Goal: Information Seeking & Learning: Learn about a topic

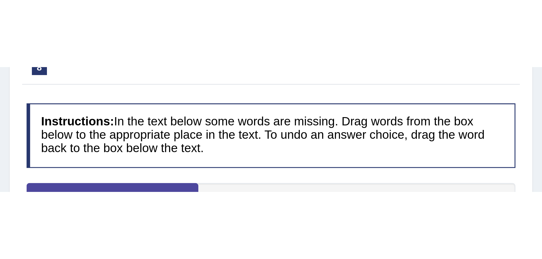
scroll to position [40, 0]
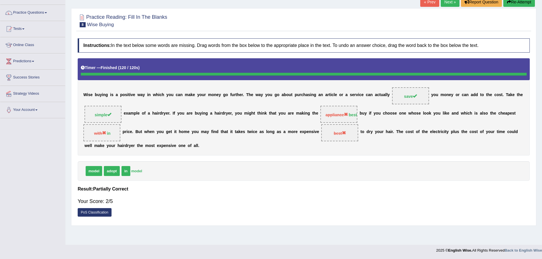
click at [433, 4] on link "Next »" at bounding box center [450, 2] width 19 height 10
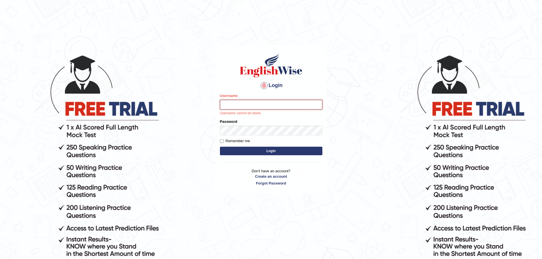
type input "mohand_parramatta"
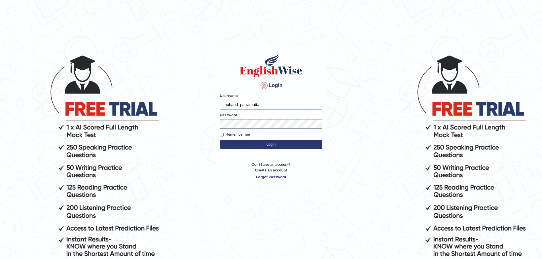
click at [284, 142] on button "Login" at bounding box center [271, 144] width 102 height 9
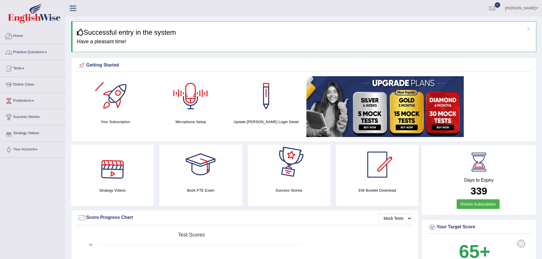
click at [42, 46] on link "Practice Questions" at bounding box center [32, 51] width 65 height 14
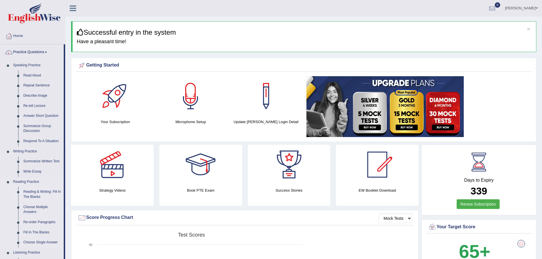
click at [44, 191] on link "Reading & Writing: Fill In The Blanks" at bounding box center [42, 194] width 43 height 15
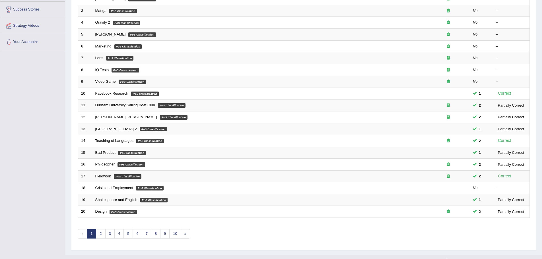
scroll to position [118, 0]
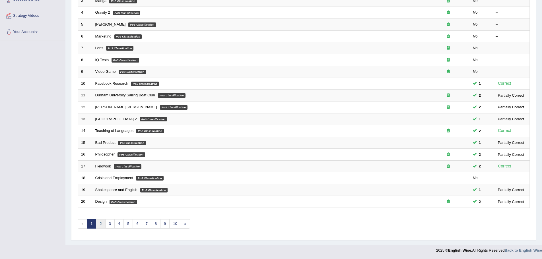
click at [101, 223] on link "2" at bounding box center [100, 224] width 9 height 9
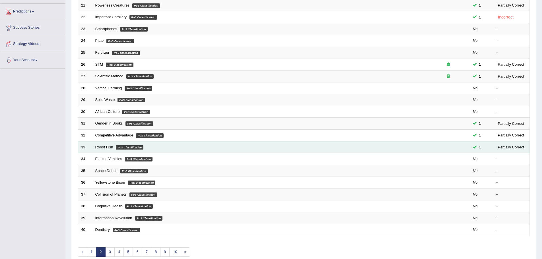
scroll to position [89, 0]
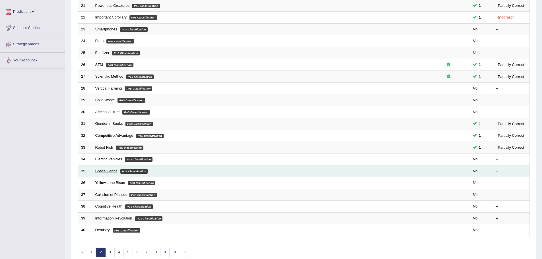
click at [96, 171] on link "Space Debris" at bounding box center [106, 171] width 22 height 4
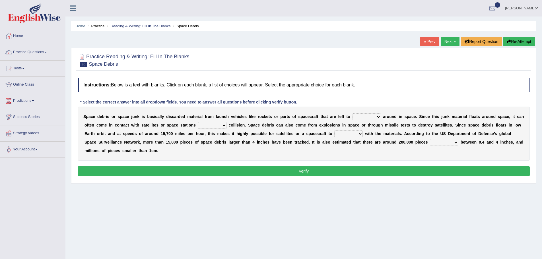
click at [369, 118] on select "twist center roam loll" at bounding box center [367, 117] width 28 height 7
select select "twist"
click at [353, 114] on select "twist center roam loll" at bounding box center [367, 117] width 28 height 7
click at [204, 125] on select "risks risk risked risking" at bounding box center [212, 125] width 28 height 7
select select "risk"
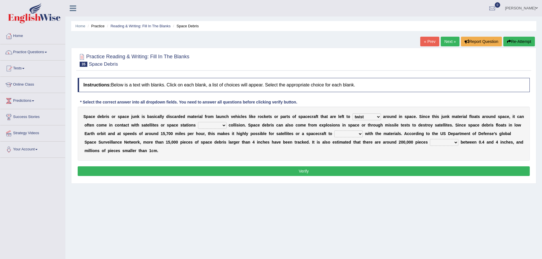
click at [198, 122] on select "risks risk risked risking" at bounding box center [212, 125] width 28 height 7
click at [355, 132] on select "collect collate collide collocate" at bounding box center [349, 134] width 28 height 7
select select "collide"
click at [335, 131] on select "collect collate collide collocate" at bounding box center [349, 134] width 28 height 7
click at [439, 140] on select "sized sizing size sizes" at bounding box center [444, 142] width 28 height 7
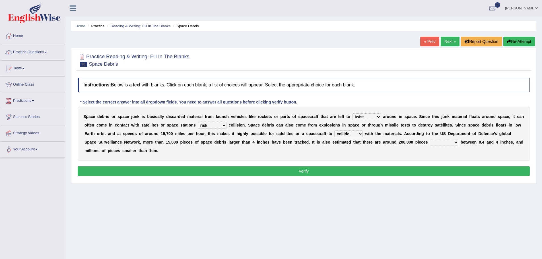
select select "size"
click at [430, 139] on select "sized sizing size sizes" at bounding box center [444, 142] width 28 height 7
click at [450, 168] on button "Verify" at bounding box center [304, 172] width 452 height 10
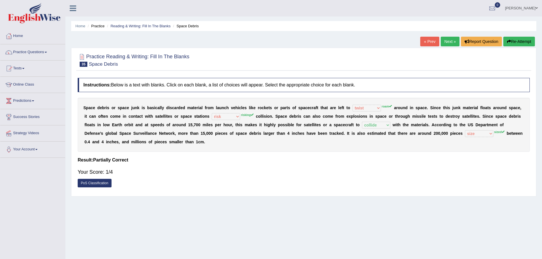
click at [449, 41] on link "Next »" at bounding box center [450, 42] width 19 height 10
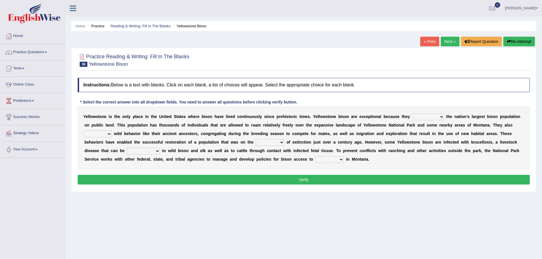
click at [418, 117] on select "congregate comprise consist compromise" at bounding box center [429, 117] width 32 height 7
select select "compromise"
click at [413, 114] on select "congregate comprise consist compromise" at bounding box center [429, 117] width 32 height 7
click at [98, 129] on div "Y e l l o w s t o n e i s t h e o n l y p l a c e i n t h e U n i t e d S t a t…" at bounding box center [304, 138] width 452 height 63
click at [98, 132] on select "exhibit disregard resist encourage" at bounding box center [97, 134] width 28 height 7
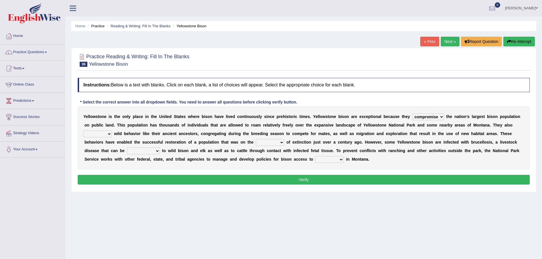
click at [98, 132] on select "exhibit disregard resist encourage" at bounding box center [97, 134] width 28 height 7
select select "encourage"
click at [83, 131] on select "exhibit disregard resist encourage" at bounding box center [97, 134] width 28 height 7
click at [106, 132] on select "exhibit disregard resist encourage" at bounding box center [97, 134] width 28 height 7
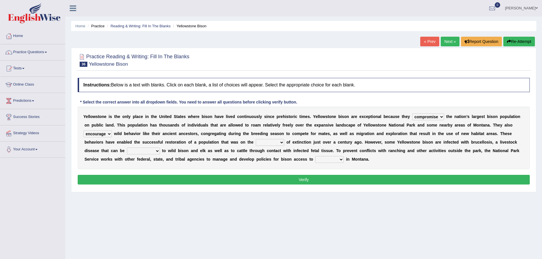
click at [415, 118] on select "congregate comprise consist compromise" at bounding box center [429, 117] width 32 height 7
select select "congregate"
click at [413, 114] on select "congregate comprise consist compromise" at bounding box center [429, 117] width 32 height 7
click at [266, 140] on select "brine brink danger brindle" at bounding box center [270, 142] width 28 height 7
select select "danger"
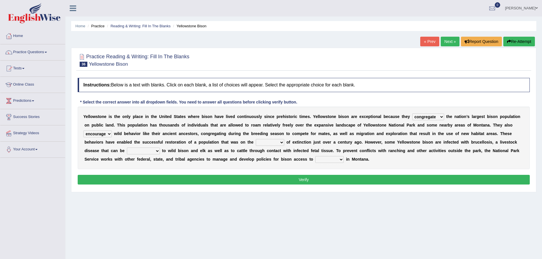
click at [256, 139] on select "brine brink danger brindle" at bounding box center [270, 142] width 28 height 7
click at [138, 149] on select "transplanted transported transgressed transmitted" at bounding box center [143, 151] width 33 height 7
select select "transmitted"
click at [127, 148] on select "transplanted transported transgressed transmitted" at bounding box center [143, 151] width 33 height 7
click at [327, 159] on select "habitat habitat habitant food" at bounding box center [329, 159] width 28 height 7
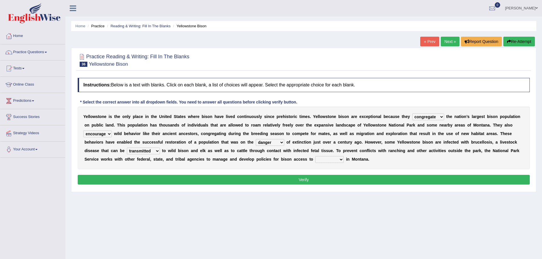
select select "habitat"
click at [315, 156] on select "habitat habitat habitant food" at bounding box center [329, 159] width 28 height 7
click at [338, 180] on button "Verify" at bounding box center [304, 180] width 452 height 10
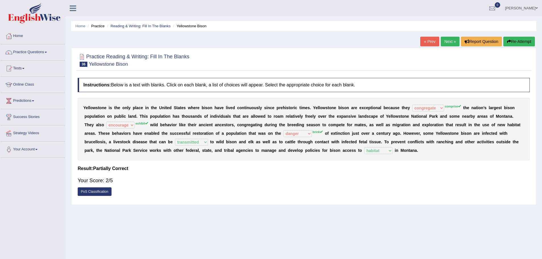
click at [447, 41] on link "Next »" at bounding box center [450, 42] width 19 height 10
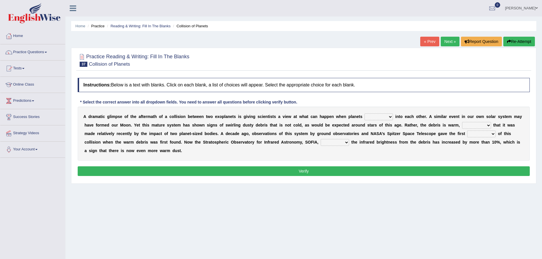
click at [370, 117] on select "crash explore roam implode" at bounding box center [379, 117] width 28 height 7
select select "crash"
click at [365, 114] on select "crash explore roam implode" at bounding box center [379, 117] width 28 height 7
click at [469, 126] on select "reinforcing sentencing forging conducing" at bounding box center [476, 125] width 29 height 7
select select "conducing"
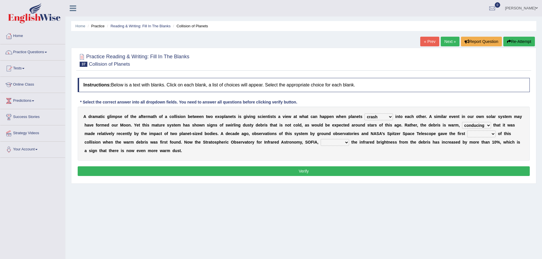
click at [462, 122] on select "reinforcing sentencing forging conducing" at bounding box center [476, 125] width 29 height 7
click at [474, 135] on select "pints faints hints taints" at bounding box center [481, 134] width 28 height 7
select select "pints"
click at [467, 131] on select "pints faints hints taints" at bounding box center [481, 134] width 28 height 7
click at [344, 145] on select "concealed revealed repealed unsealed" at bounding box center [335, 142] width 28 height 7
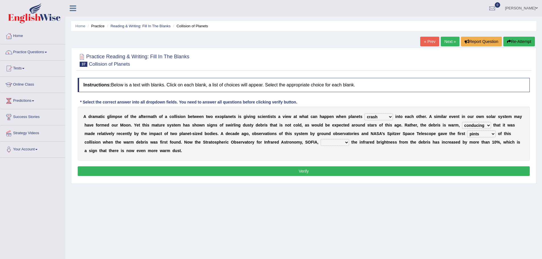
select select "revealed"
click at [321, 139] on select "concealed revealed repealed unsealed" at bounding box center [335, 142] width 28 height 7
click at [471, 127] on select "reinforcing sentencing forging conducing" at bounding box center [476, 125] width 29 height 7
select select "reinforcing"
click at [462, 122] on select "reinforcing sentencing forging conducing" at bounding box center [476, 125] width 29 height 7
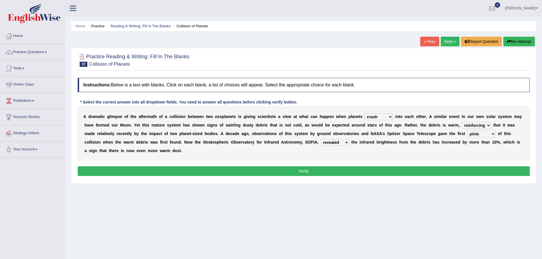
click at [444, 171] on button "Verify" at bounding box center [304, 172] width 452 height 10
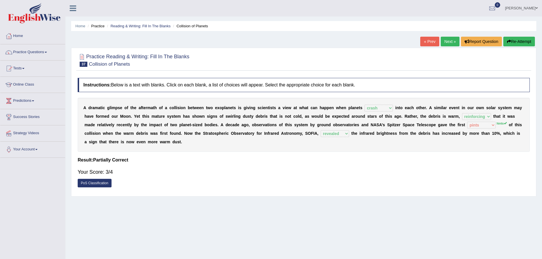
click at [445, 40] on link "Next »" at bounding box center [450, 42] width 19 height 10
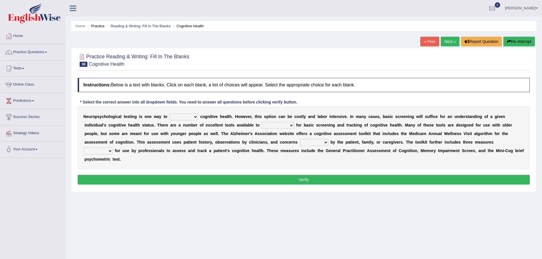
click at [181, 114] on select "obsess assess possess access" at bounding box center [184, 117] width 28 height 7
select select "assess"
click at [170, 114] on select "obsess assess possess access" at bounding box center [184, 117] width 28 height 7
click at [277, 123] on select "stationers practitioners petitioners questioners" at bounding box center [278, 125] width 32 height 7
select select "practitioners"
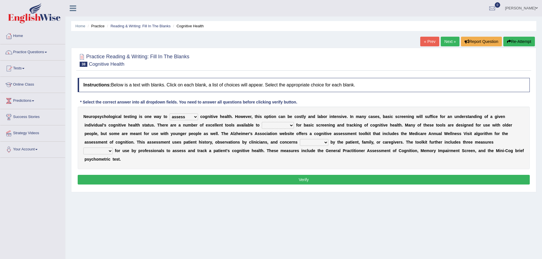
click at [262, 122] on select "stationers practitioners petitioners questioners" at bounding box center [278, 125] width 32 height 7
click at [313, 140] on select "raised rising arising praised" at bounding box center [314, 142] width 28 height 7
select select "raised"
click at [300, 139] on select "raised rising arising praised" at bounding box center [314, 142] width 28 height 7
click at [282, 184] on button "Verify" at bounding box center [304, 180] width 452 height 10
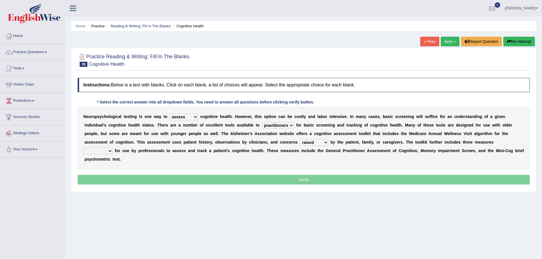
click at [281, 180] on p "Verify" at bounding box center [304, 180] width 452 height 10
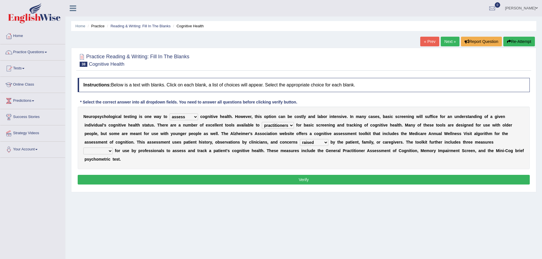
click at [281, 179] on button "Verify" at bounding box center [304, 180] width 452 height 10
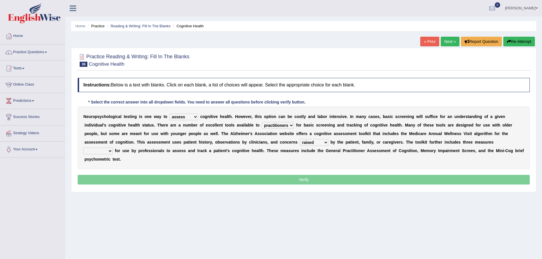
click at [281, 179] on p "Verify" at bounding box center [304, 180] width 452 height 10
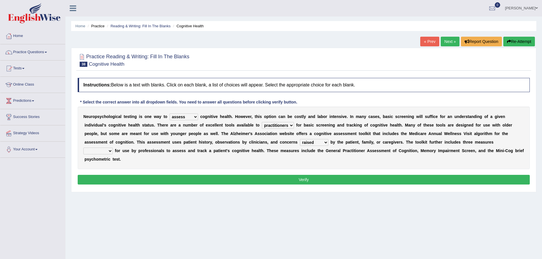
click at [102, 149] on select "validated intimidated dilapidated antedated" at bounding box center [97, 151] width 29 height 7
select select "intimidated"
click at [83, 148] on select "validated intimidated dilapidated antedated" at bounding box center [97, 151] width 29 height 7
click at [124, 176] on button "Verify" at bounding box center [304, 180] width 452 height 10
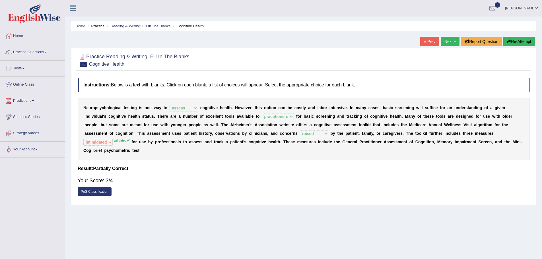
click at [441, 43] on link "Next »" at bounding box center [450, 42] width 19 height 10
click at [442, 43] on link "Next »" at bounding box center [450, 42] width 19 height 10
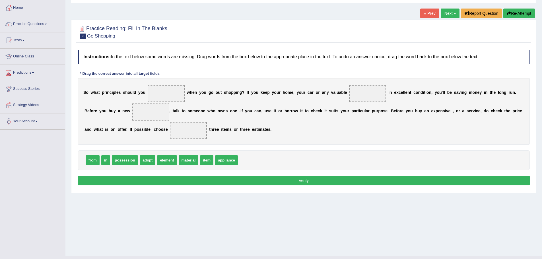
scroll to position [28, 0]
drag, startPoint x: 204, startPoint y: 161, endPoint x: 362, endPoint y: 97, distance: 170.8
drag, startPoint x: 375, startPoint y: 90, endPoint x: 175, endPoint y: 109, distance: 201.3
click at [175, 109] on div "S o w h a t p r i n c i p l e s s h o u l d y o u w h e n y o u g o o u t s h o…" at bounding box center [304, 111] width 452 height 67
drag, startPoint x: 365, startPoint y: 93, endPoint x: 151, endPoint y: 115, distance: 215.0
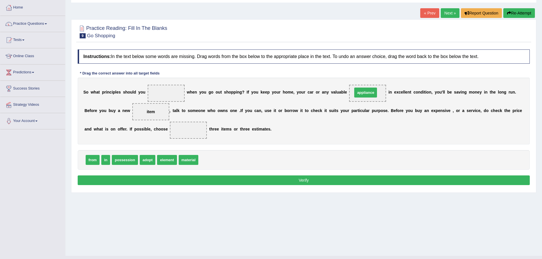
drag, startPoint x: 209, startPoint y: 160, endPoint x: 363, endPoint y: 93, distance: 168.4
drag, startPoint x: 147, startPoint y: 161, endPoint x: 156, endPoint y: 141, distance: 21.8
click at [155, 143] on span "adopt" at bounding box center [153, 147] width 16 height 10
drag, startPoint x: 147, startPoint y: 160, endPoint x: 161, endPoint y: 131, distance: 32.2
click at [156, 155] on span "adopt" at bounding box center [148, 160] width 16 height 10
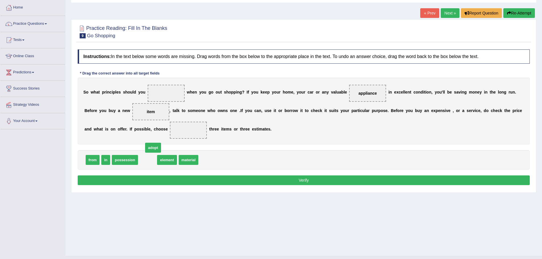
drag, startPoint x: 171, startPoint y: 133, endPoint x: 198, endPoint y: 219, distance: 90.0
click at [198, 219] on div "Home Practice Reading: Fill In The Blanks Go Shopping « Prev Next » Report Ques…" at bounding box center [303, 114] width 477 height 285
drag, startPoint x: 151, startPoint y: 160, endPoint x: 170, endPoint y: 93, distance: 70.3
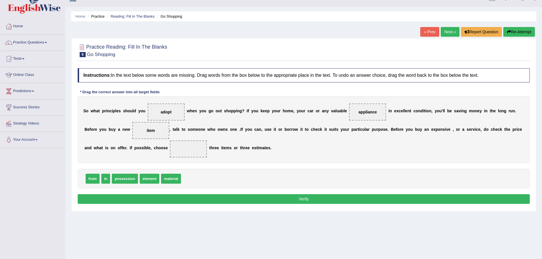
scroll to position [0, 0]
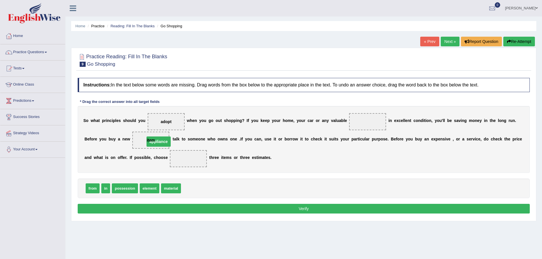
drag, startPoint x: 372, startPoint y: 120, endPoint x: 161, endPoint y: 140, distance: 211.3
drag, startPoint x: 192, startPoint y: 187, endPoint x: 363, endPoint y: 118, distance: 184.6
drag, startPoint x: 93, startPoint y: 189, endPoint x: 192, endPoint y: 161, distance: 103.7
click at [189, 206] on button "Verify" at bounding box center [304, 209] width 452 height 10
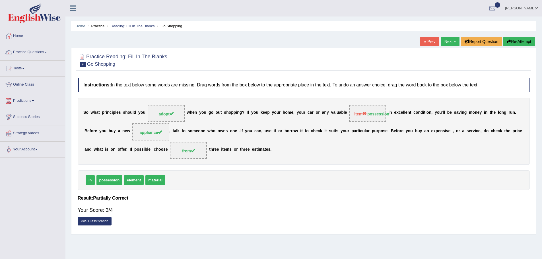
click at [448, 41] on link "Next »" at bounding box center [450, 42] width 19 height 10
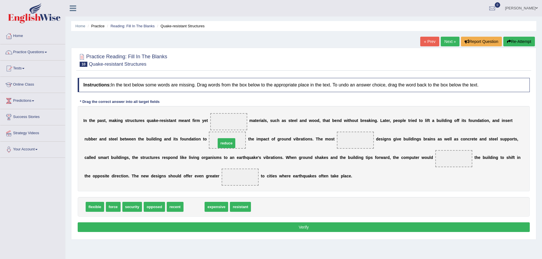
drag, startPoint x: 194, startPoint y: 206, endPoint x: 227, endPoint y: 142, distance: 71.6
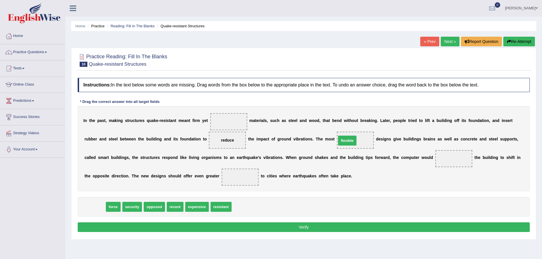
drag, startPoint x: 95, startPoint y: 205, endPoint x: 347, endPoint y: 139, distance: 261.1
drag, startPoint x: 95, startPoint y: 206, endPoint x: 452, endPoint y: 156, distance: 360.1
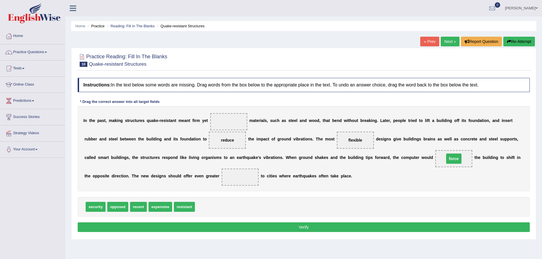
click at [452, 156] on span "force" at bounding box center [453, 159] width 15 height 10
drag, startPoint x: 91, startPoint y: 209, endPoint x: 237, endPoint y: 179, distance: 149.3
drag, startPoint x: 161, startPoint y: 208, endPoint x: 220, endPoint y: 127, distance: 100.5
click at [255, 224] on button "Verify" at bounding box center [304, 228] width 452 height 10
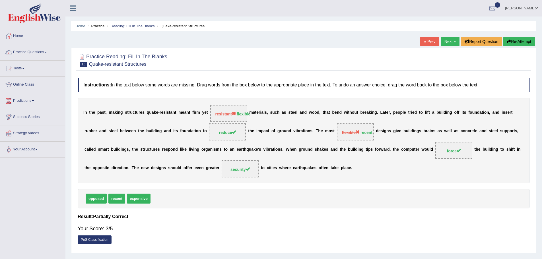
click at [443, 40] on link "Next »" at bounding box center [450, 42] width 19 height 10
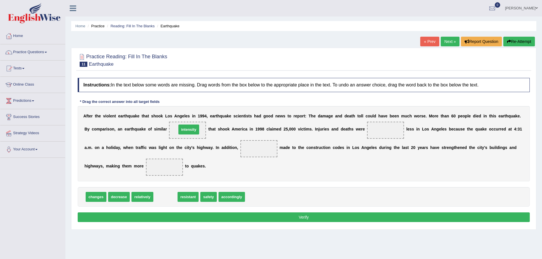
drag, startPoint x: 170, startPoint y: 198, endPoint x: 193, endPoint y: 130, distance: 71.4
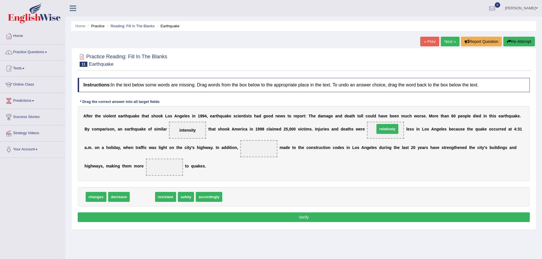
drag, startPoint x: 141, startPoint y: 197, endPoint x: 386, endPoint y: 129, distance: 254.4
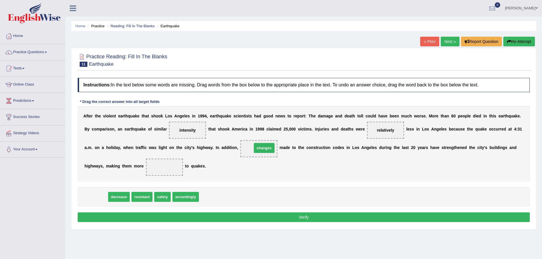
drag, startPoint x: 98, startPoint y: 197, endPoint x: 266, endPoint y: 148, distance: 175.2
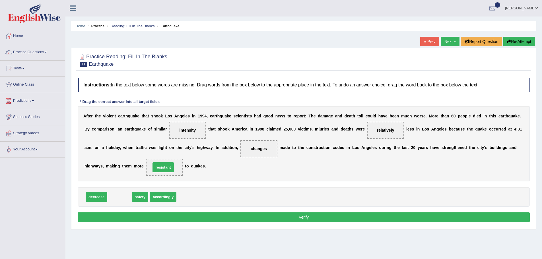
drag, startPoint x: 115, startPoint y: 198, endPoint x: 159, endPoint y: 168, distance: 53.3
click at [235, 220] on button "Verify" at bounding box center [304, 218] width 452 height 10
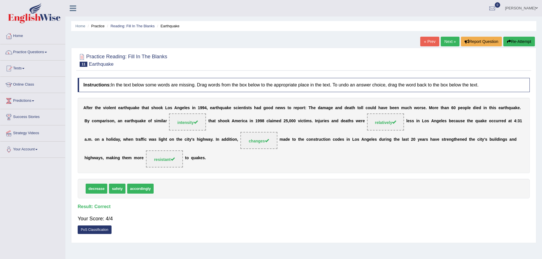
click at [446, 39] on link "Next »" at bounding box center [450, 42] width 19 height 10
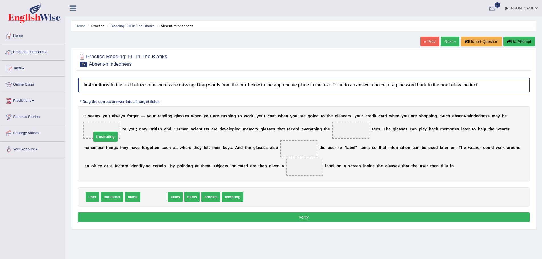
drag, startPoint x: 149, startPoint y: 196, endPoint x: 100, endPoint y: 136, distance: 77.5
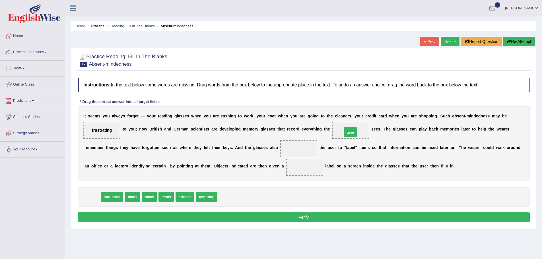
drag, startPoint x: 95, startPoint y: 196, endPoint x: 354, endPoint y: 132, distance: 267.0
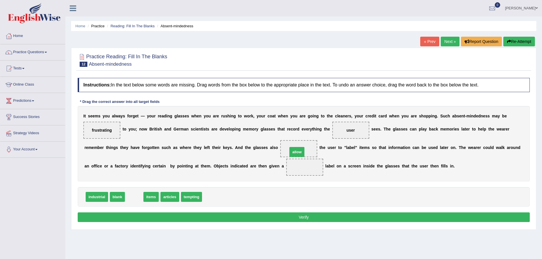
drag, startPoint x: 135, startPoint y: 198, endPoint x: 298, endPoint y: 153, distance: 168.9
drag, startPoint x: 118, startPoint y: 197, endPoint x: 293, endPoint y: 168, distance: 177.2
click at [288, 216] on button "Verify" at bounding box center [304, 218] width 452 height 10
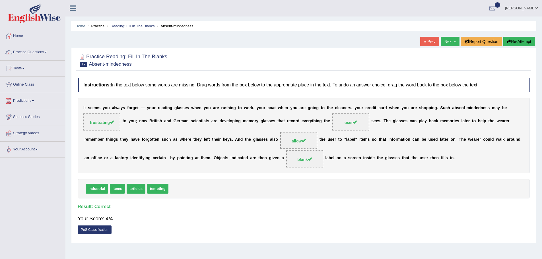
click at [449, 42] on link "Next »" at bounding box center [450, 42] width 19 height 10
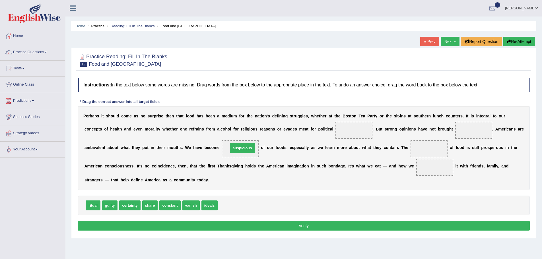
drag, startPoint x: 227, startPoint y: 202, endPoint x: 237, endPoint y: 144, distance: 58.4
drag, startPoint x: 146, startPoint y: 204, endPoint x: 426, endPoint y: 149, distance: 284.5
drag, startPoint x: 421, startPoint y: 145, endPoint x: 430, endPoint y: 166, distance: 22.7
click at [430, 166] on div "P e r h a p s i t s h o u l d c o m e a s n o s u r p r i s e t h e n t h a t f…" at bounding box center [304, 148] width 452 height 84
drag, startPoint x: 428, startPoint y: 147, endPoint x: 432, endPoint y: 170, distance: 23.1
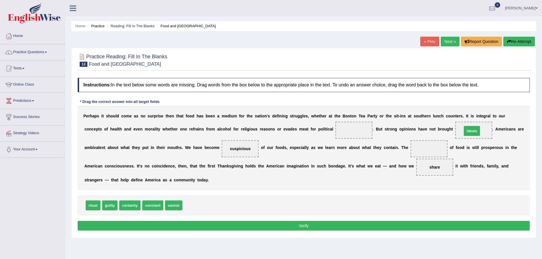
drag, startPoint x: 192, startPoint y: 204, endPoint x: 470, endPoint y: 128, distance: 288.3
drag, startPoint x: 170, startPoint y: 205, endPoint x: 175, endPoint y: 204, distance: 4.6
drag, startPoint x: 134, startPoint y: 205, endPoint x: 362, endPoint y: 133, distance: 239.1
click at [319, 225] on button "Verify" at bounding box center [304, 226] width 452 height 10
drag, startPoint x: 158, startPoint y: 203, endPoint x: 439, endPoint y: 143, distance: 287.7
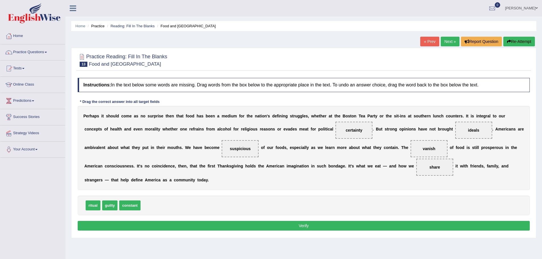
click at [402, 216] on div "Instructions: In the text below some words are missing. Drag words from the box…" at bounding box center [303, 155] width 455 height 160
click at [401, 221] on div "Instructions: In the text below some words are missing. Drag words from the box…" at bounding box center [303, 155] width 455 height 160
click at [400, 223] on button "Verify" at bounding box center [304, 226] width 452 height 10
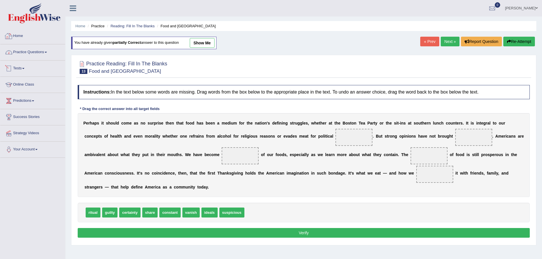
click at [35, 52] on link "Practice Questions" at bounding box center [32, 51] width 65 height 14
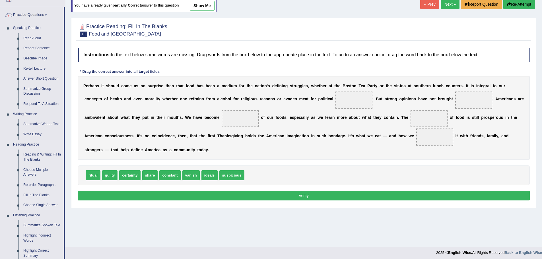
scroll to position [28, 0]
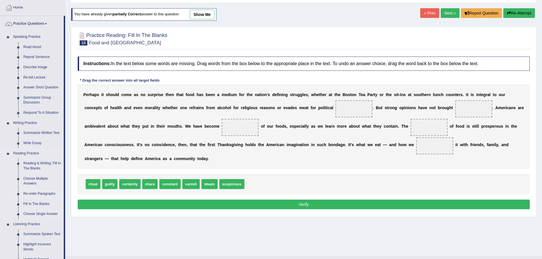
click at [43, 194] on link "Re-order Paragraphs" at bounding box center [42, 194] width 43 height 10
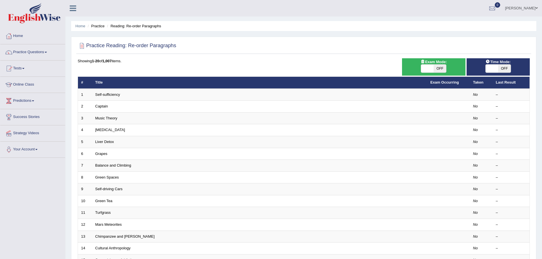
click at [437, 68] on span "OFF" at bounding box center [440, 69] width 13 height 8
checkbox input "true"
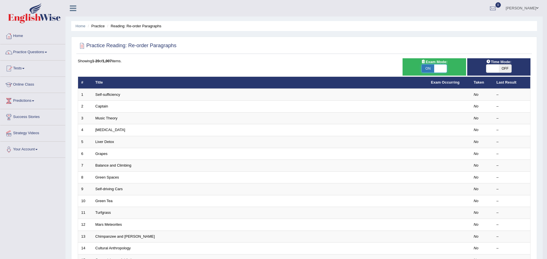
click at [0, 0] on div "Success Exam mode changed OK" at bounding box center [0, 0] width 0 height 0
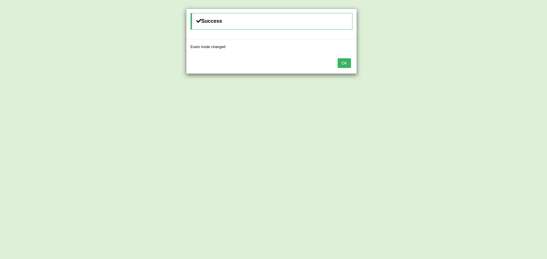
click at [357, 63] on div "Success Exam mode changed OK" at bounding box center [273, 129] width 547 height 259
click at [347, 63] on button "OK" at bounding box center [343, 63] width 13 height 10
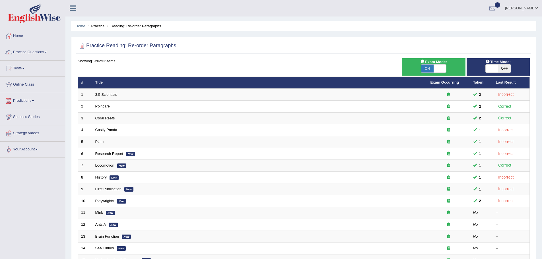
click at [499, 65] on span "OFF" at bounding box center [505, 69] width 13 height 8
checkbox input "true"
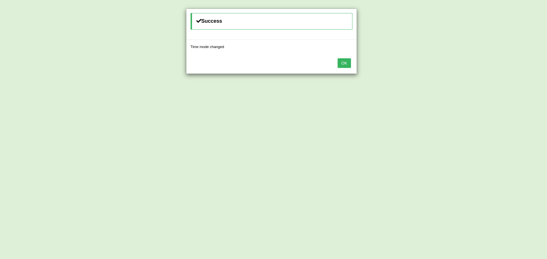
click at [344, 66] on button "OK" at bounding box center [343, 63] width 13 height 10
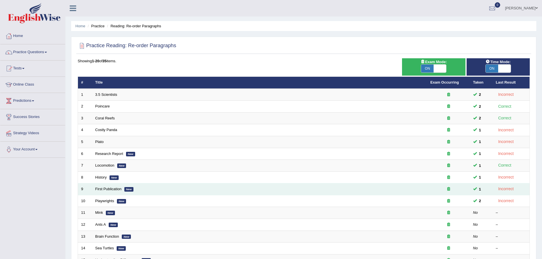
scroll to position [85, 0]
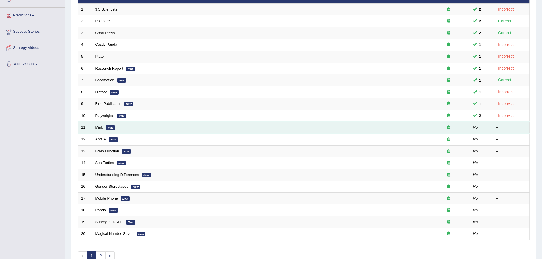
click at [387, 126] on td "Mink New" at bounding box center [259, 128] width 335 height 12
click at [99, 125] on link "Mink" at bounding box center [99, 127] width 8 height 4
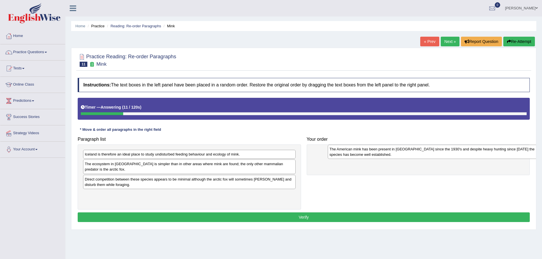
drag, startPoint x: 177, startPoint y: 154, endPoint x: 422, endPoint y: 149, distance: 244.9
click at [422, 149] on div "The American mink has been present in [GEOGRAPHIC_DATA] since the 1930's and de…" at bounding box center [434, 152] width 213 height 14
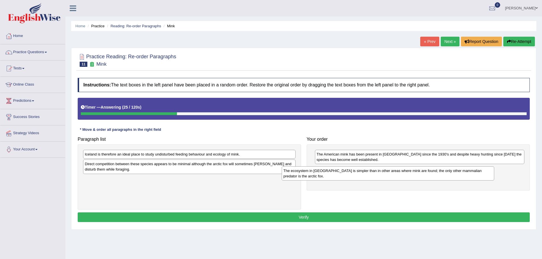
drag, startPoint x: 186, startPoint y: 168, endPoint x: 385, endPoint y: 175, distance: 198.8
click at [385, 175] on div "The ecosystem in [GEOGRAPHIC_DATA] is simpler than in other areas where mink ar…" at bounding box center [388, 174] width 213 height 14
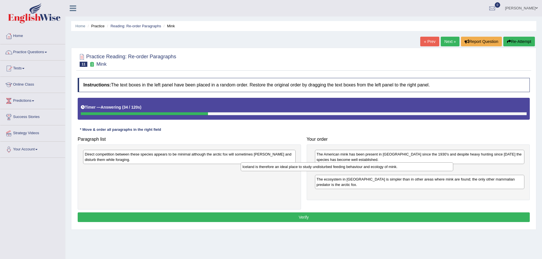
drag, startPoint x: 243, startPoint y: 153, endPoint x: 401, endPoint y: 165, distance: 158.2
click at [401, 165] on div "Iceland is therefore an ideal place to study undisturbed feeding behaviour and …" at bounding box center [347, 167] width 213 height 9
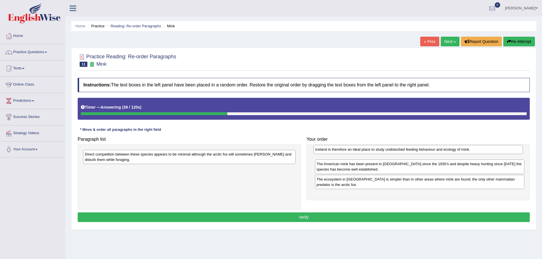
drag, startPoint x: 382, startPoint y: 168, endPoint x: 380, endPoint y: 148, distance: 20.0
click at [380, 148] on div "Iceland is therefore an ideal place to study undisturbed feeding behaviour and …" at bounding box center [419, 149] width 210 height 9
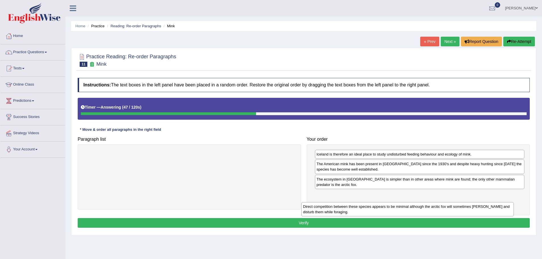
drag, startPoint x: 219, startPoint y: 155, endPoint x: 417, endPoint y: 204, distance: 204.0
click at [433, 202] on div "Direct competition between these species appears to be minimal although the arc…" at bounding box center [408, 209] width 213 height 14
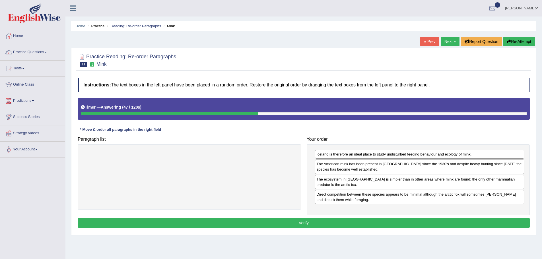
click at [368, 218] on button "Verify" at bounding box center [304, 223] width 452 height 10
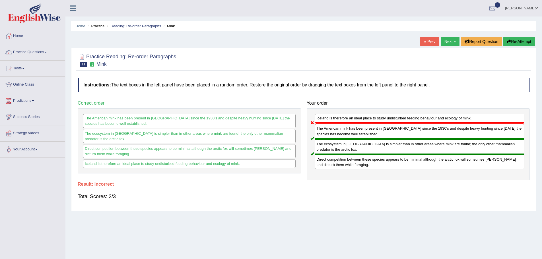
click at [450, 41] on link "Next »" at bounding box center [450, 42] width 19 height 10
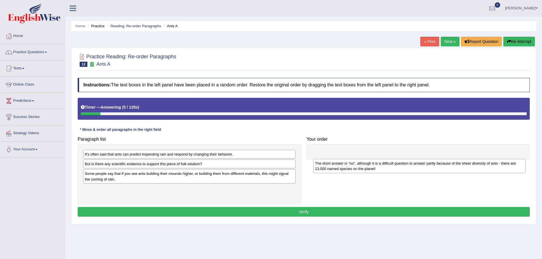
drag, startPoint x: 116, startPoint y: 194, endPoint x: 347, endPoint y: 167, distance: 231.9
click at [347, 168] on div "The short answer is "no", although it is a difficult question to answer partly …" at bounding box center [419, 166] width 213 height 14
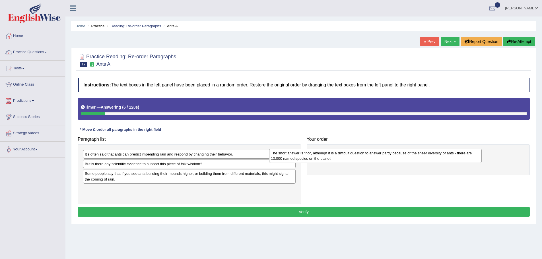
drag, startPoint x: 206, startPoint y: 191, endPoint x: 393, endPoint y: 155, distance: 189.6
click at [393, 155] on div "The short answer is "no", although it is a difficult question to answer partly …" at bounding box center [375, 156] width 213 height 14
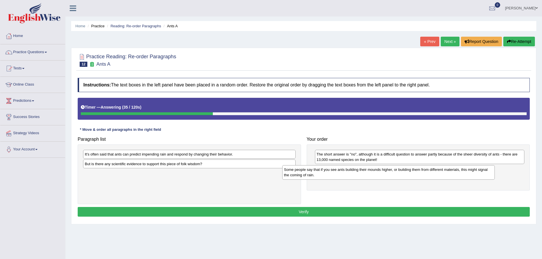
drag, startPoint x: 156, startPoint y: 178, endPoint x: 366, endPoint y: 175, distance: 210.1
click at [366, 175] on div "Some people say that if you see ants building their mounds higher, or building …" at bounding box center [388, 172] width 213 height 14
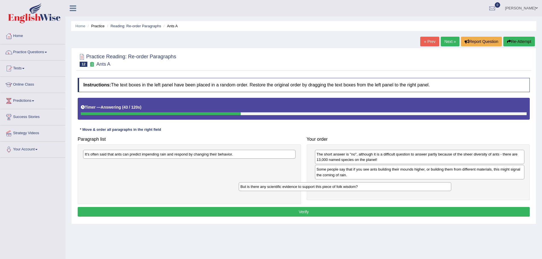
drag, startPoint x: 232, startPoint y: 163, endPoint x: 388, endPoint y: 186, distance: 157.4
click at [388, 186] on div "But is there any scientific evidence to support this piece of folk wisdom?" at bounding box center [345, 186] width 213 height 9
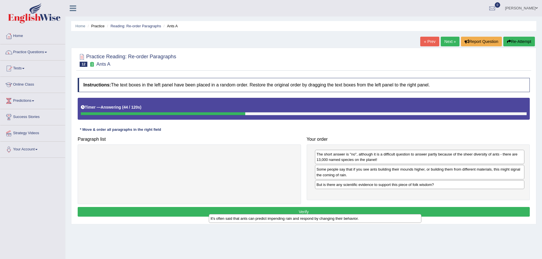
drag, startPoint x: 264, startPoint y: 153, endPoint x: 385, endPoint y: 210, distance: 133.7
click at [388, 215] on div "It's often said that ants can predict impending rain and respond by changing th…" at bounding box center [315, 218] width 213 height 9
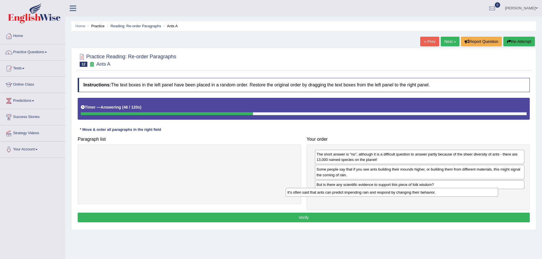
drag, startPoint x: 229, startPoint y: 151, endPoint x: 434, endPoint y: 189, distance: 208.1
click at [436, 189] on div "It's often said that ants can predict impending rain and respond by changing th…" at bounding box center [392, 192] width 213 height 9
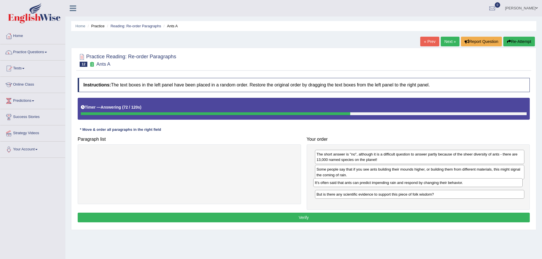
drag, startPoint x: 333, startPoint y: 196, endPoint x: 331, endPoint y: 184, distance: 11.8
click at [331, 184] on div "It's often said that ants can predict impending rain and respond by changing th…" at bounding box center [418, 183] width 210 height 9
click at [337, 214] on button "Verify" at bounding box center [304, 218] width 452 height 10
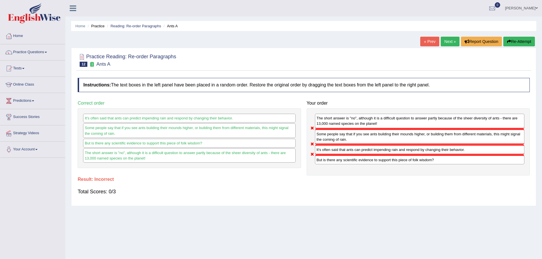
click at [448, 42] on link "Next »" at bounding box center [450, 42] width 19 height 10
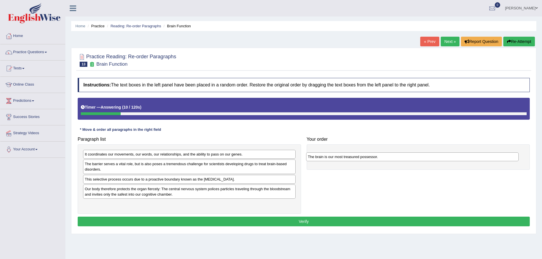
drag, startPoint x: 142, startPoint y: 154, endPoint x: 365, endPoint y: 157, distance: 223.2
click at [365, 157] on div "The brain is our most treasured possessor." at bounding box center [412, 157] width 213 height 9
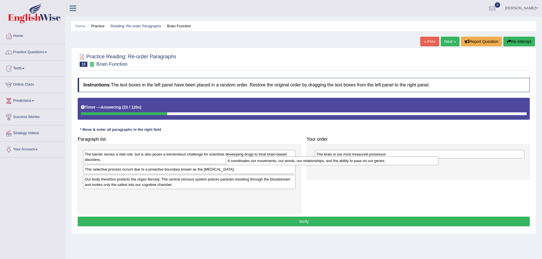
drag, startPoint x: 249, startPoint y: 153, endPoint x: 392, endPoint y: 159, distance: 143.1
click at [392, 159] on div "It coordinates our movements, our words, our relationships, and the ability to …" at bounding box center [332, 161] width 213 height 9
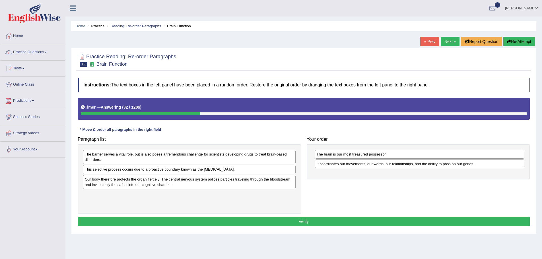
click at [181, 168] on div "This selective process occurs due to a proactive boundary known as the [MEDICAL…" at bounding box center [189, 169] width 213 height 9
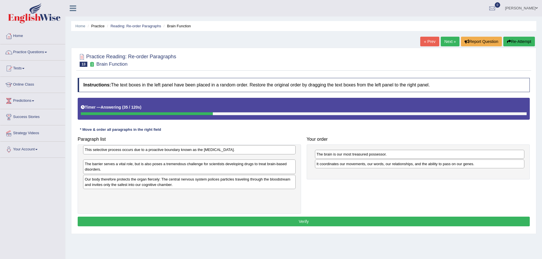
drag, startPoint x: 180, startPoint y: 169, endPoint x: 180, endPoint y: 149, distance: 19.6
click at [180, 149] on div "This selective process occurs due to a proactive boundary known as the [MEDICAL…" at bounding box center [189, 149] width 213 height 9
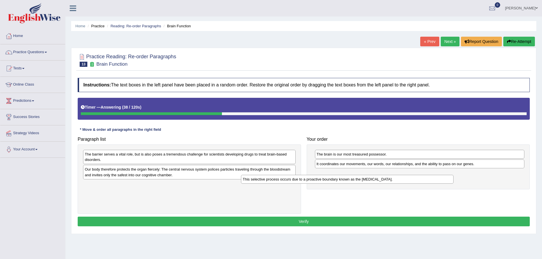
drag, startPoint x: 174, startPoint y: 153, endPoint x: 332, endPoint y: 178, distance: 160.3
click at [332, 178] on div "This selective process occurs due to a proactive boundary known as the [MEDICAL…" at bounding box center [347, 179] width 213 height 9
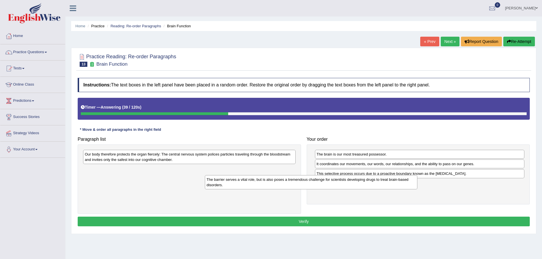
drag, startPoint x: 267, startPoint y: 157, endPoint x: 389, endPoint y: 181, distance: 124.6
click at [389, 181] on div "The barrier serves a vital role, but is also poses a tremendous challenge for s…" at bounding box center [311, 182] width 213 height 14
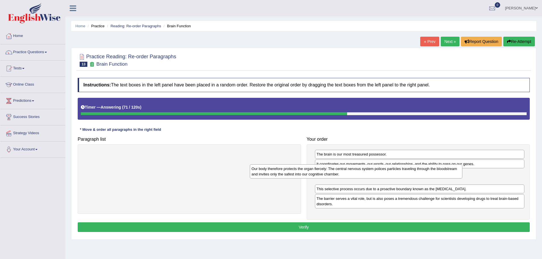
drag, startPoint x: 182, startPoint y: 156, endPoint x: 349, endPoint y: 170, distance: 167.5
click at [349, 170] on div "Our body therefore protects the organ fiercely: The central nervous system poli…" at bounding box center [356, 172] width 213 height 14
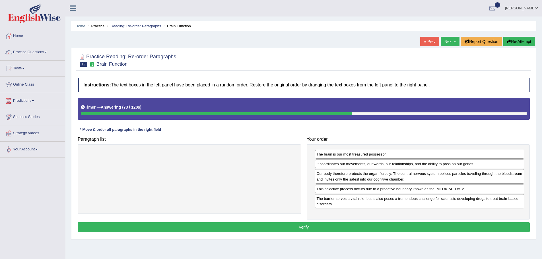
click at [309, 228] on button "Verify" at bounding box center [304, 228] width 452 height 10
